Goal: Task Accomplishment & Management: Manage account settings

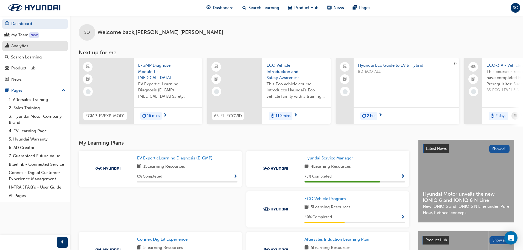
click at [30, 47] on div "Analytics" at bounding box center [35, 46] width 60 height 7
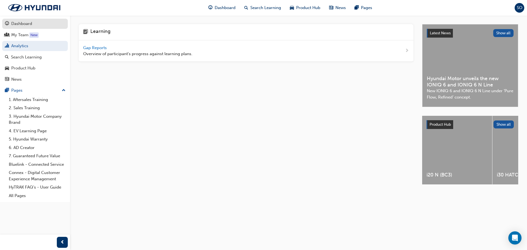
click at [19, 26] on div "Dashboard" at bounding box center [21, 24] width 21 height 6
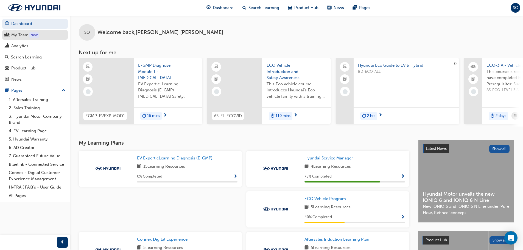
click at [20, 36] on div "My Team" at bounding box center [19, 35] width 17 height 6
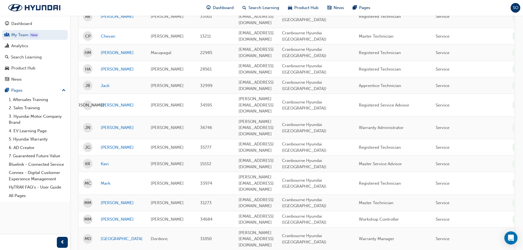
scroll to position [110, 0]
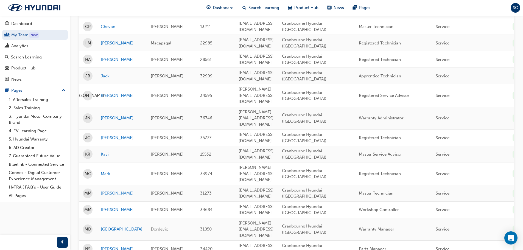
click at [113, 190] on link "[PERSON_NAME]" at bounding box center [122, 193] width 42 height 6
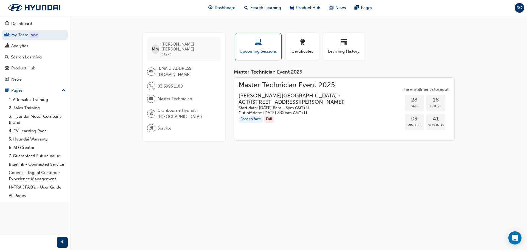
click at [268, 117] on div "Full" at bounding box center [269, 119] width 10 height 7
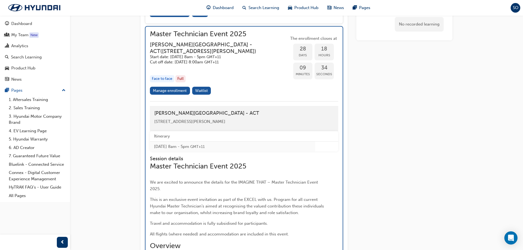
scroll to position [754, 0]
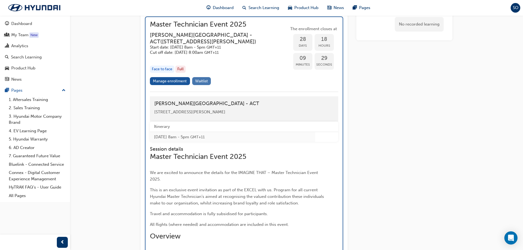
click at [201, 83] on span "Waitlist" at bounding box center [201, 81] width 13 height 5
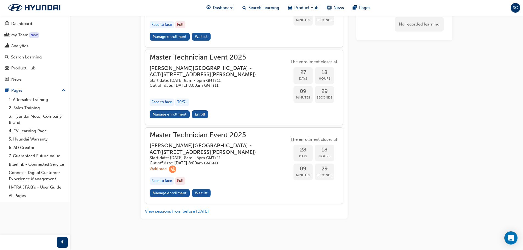
scroll to position [731, 0]
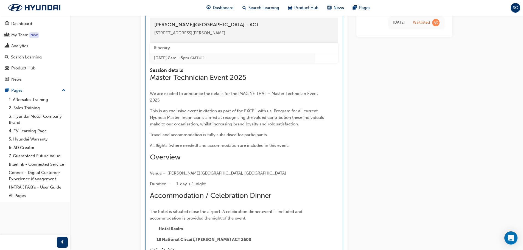
scroll to position [821, 0]
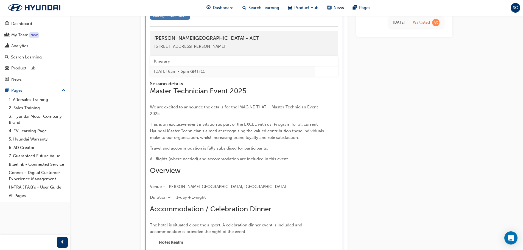
click at [167, 20] on link "Manage enrollment" at bounding box center [170, 16] width 40 height 8
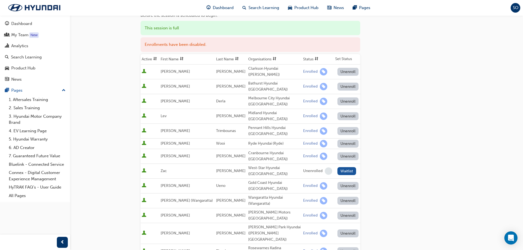
scroll to position [55, 0]
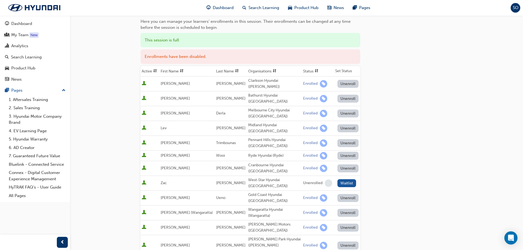
click at [340, 164] on button "Unenroll" at bounding box center [347, 168] width 21 height 8
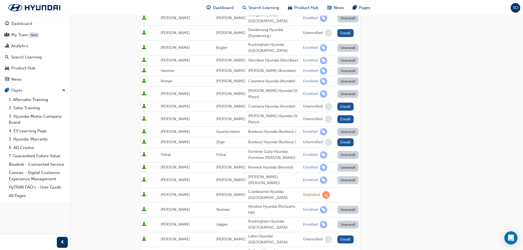
scroll to position [511, 0]
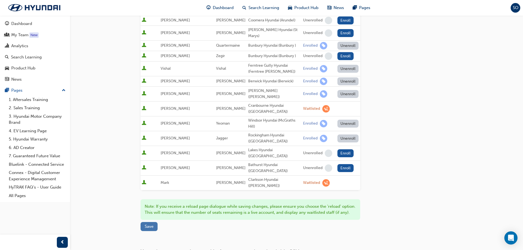
click at [150, 224] on span "Save" at bounding box center [149, 226] width 9 height 5
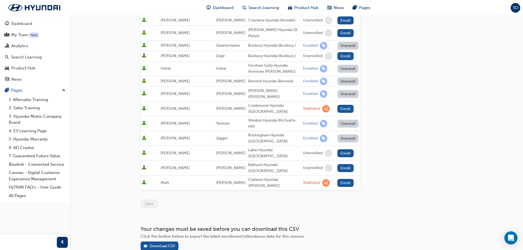
scroll to position [482, 0]
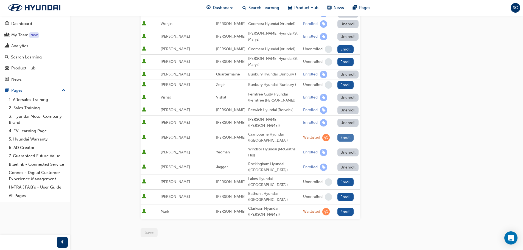
click at [341, 134] on button "Enroll" at bounding box center [345, 138] width 16 height 8
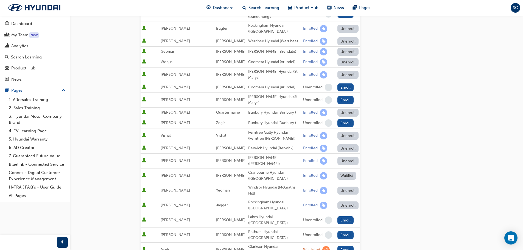
scroll to position [511, 0]
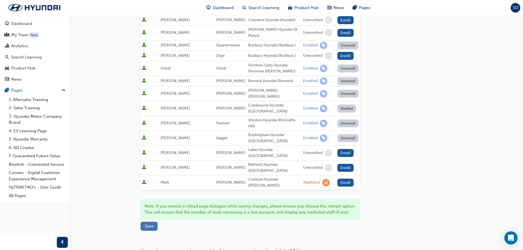
click at [152, 224] on span "Save" at bounding box center [149, 226] width 9 height 5
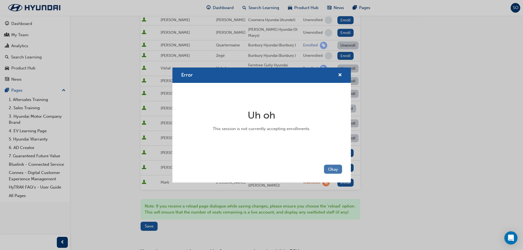
click at [328, 168] on button "Okay" at bounding box center [333, 169] width 18 height 9
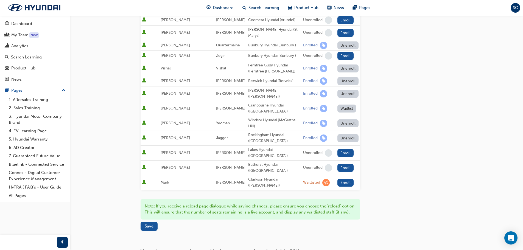
click at [343, 105] on button "Waitlist" at bounding box center [346, 109] width 19 height 8
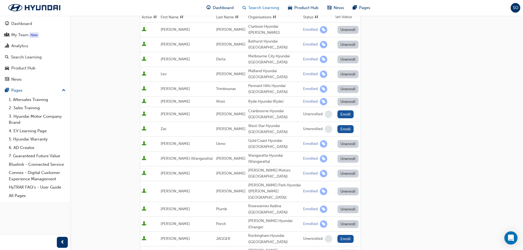
scroll to position [0, 0]
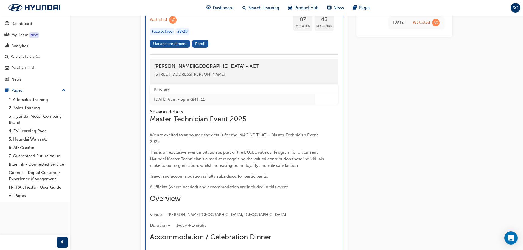
scroll to position [793, 0]
click at [178, 47] on link "Manage enrollment" at bounding box center [170, 43] width 40 height 8
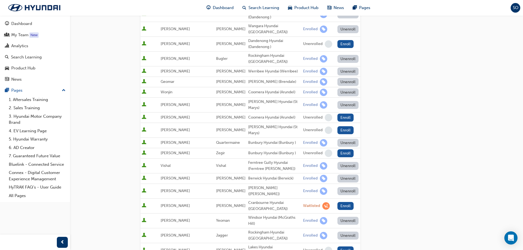
scroll to position [482, 0]
